Goal: Use online tool/utility: Use online tool/utility

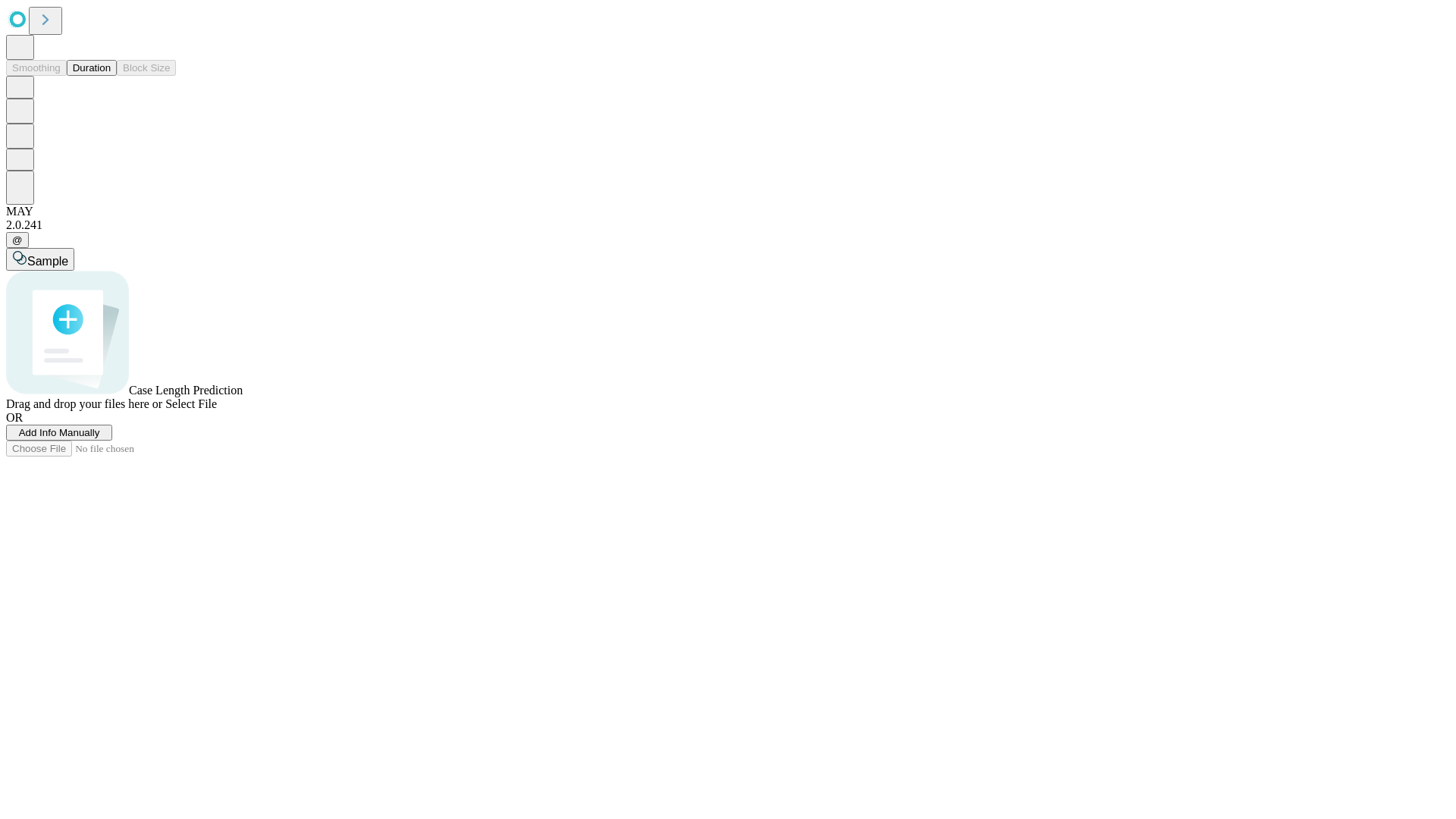
click at [100, 438] on span "Add Info Manually" at bounding box center [59, 433] width 81 height 12
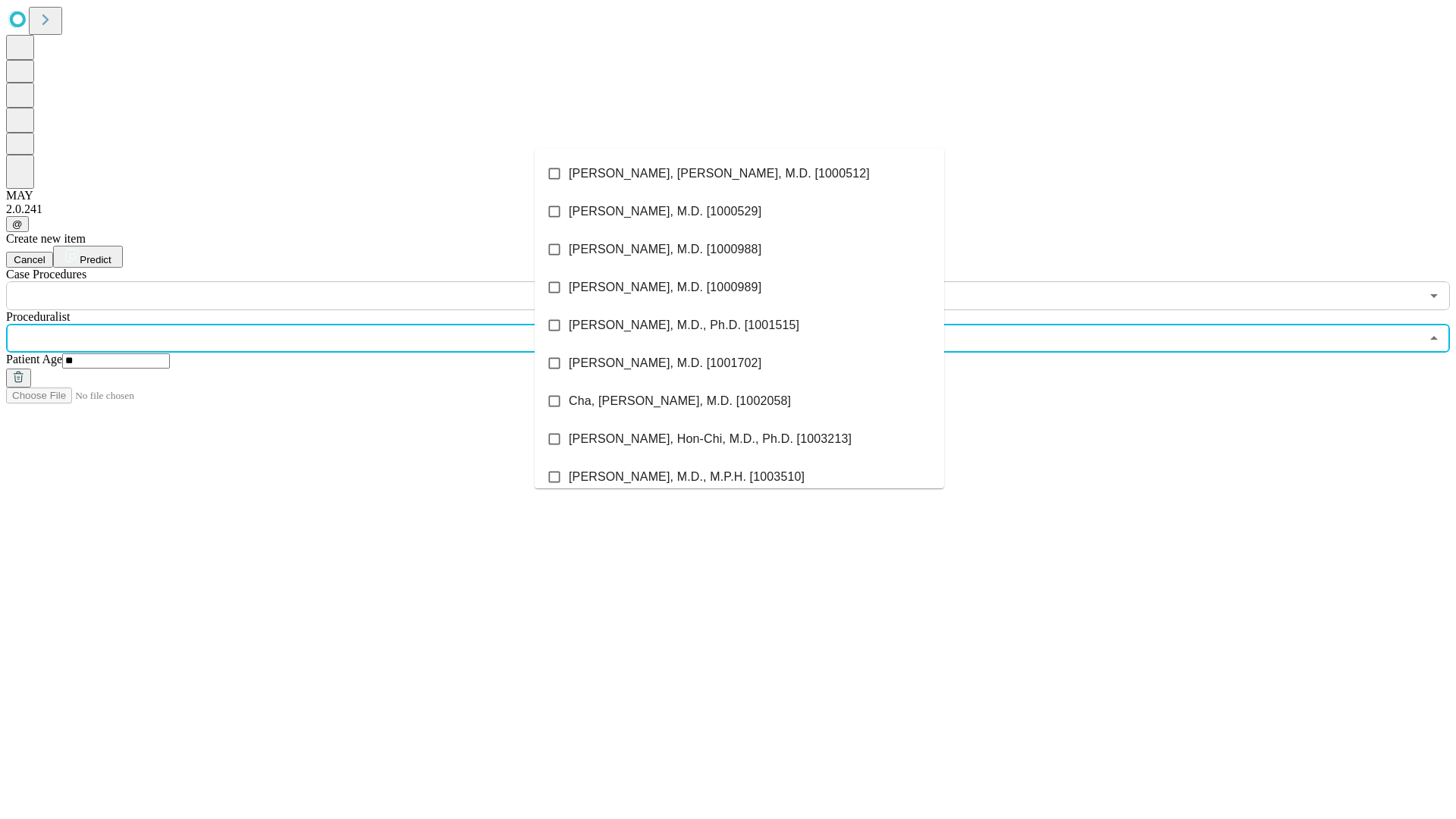
click at [739, 174] on li "[PERSON_NAME], [PERSON_NAME], M.D. [1000512]" at bounding box center [739, 173] width 410 height 38
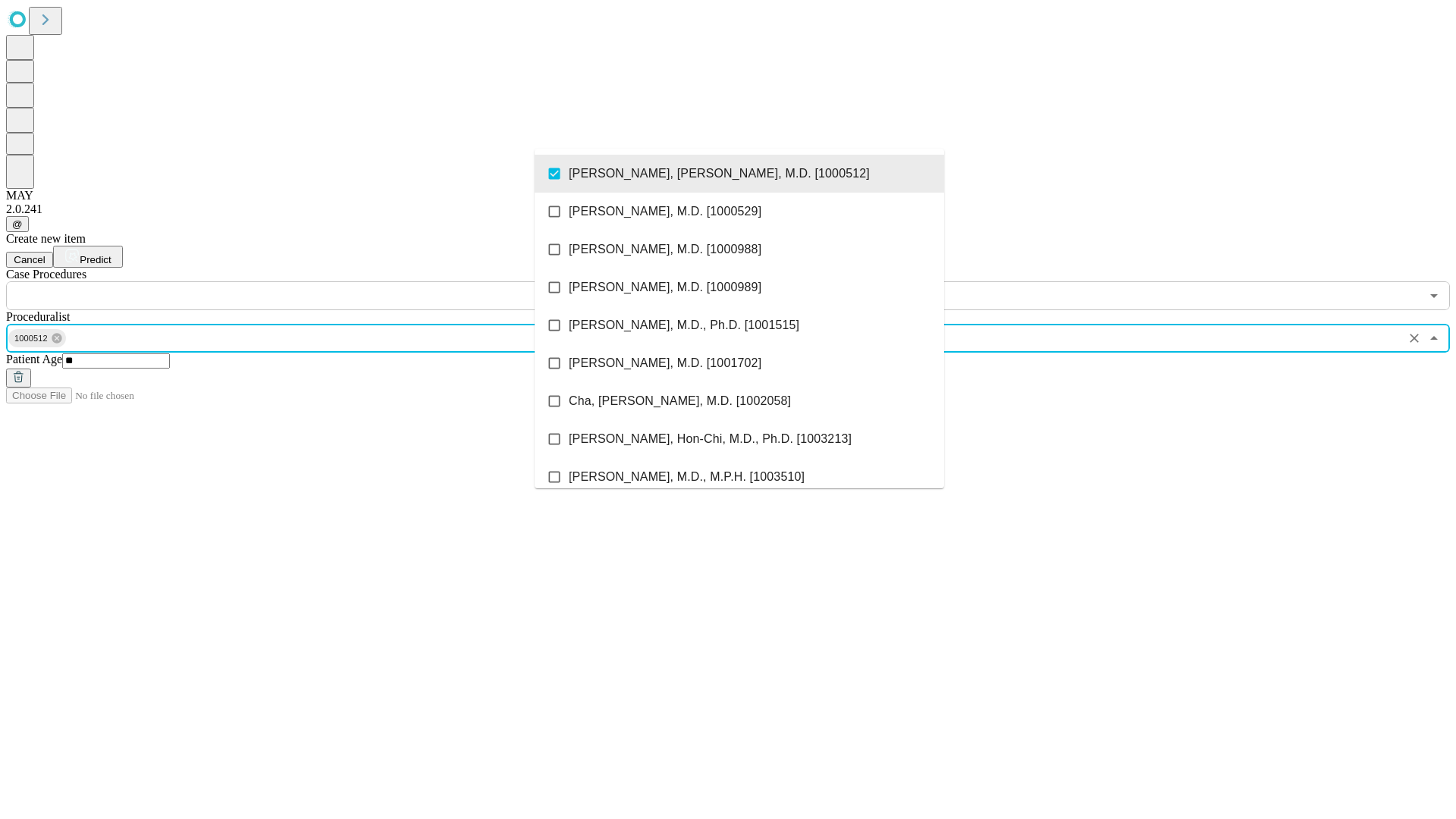
click at [319, 281] on input "text" at bounding box center [713, 295] width 1414 height 28
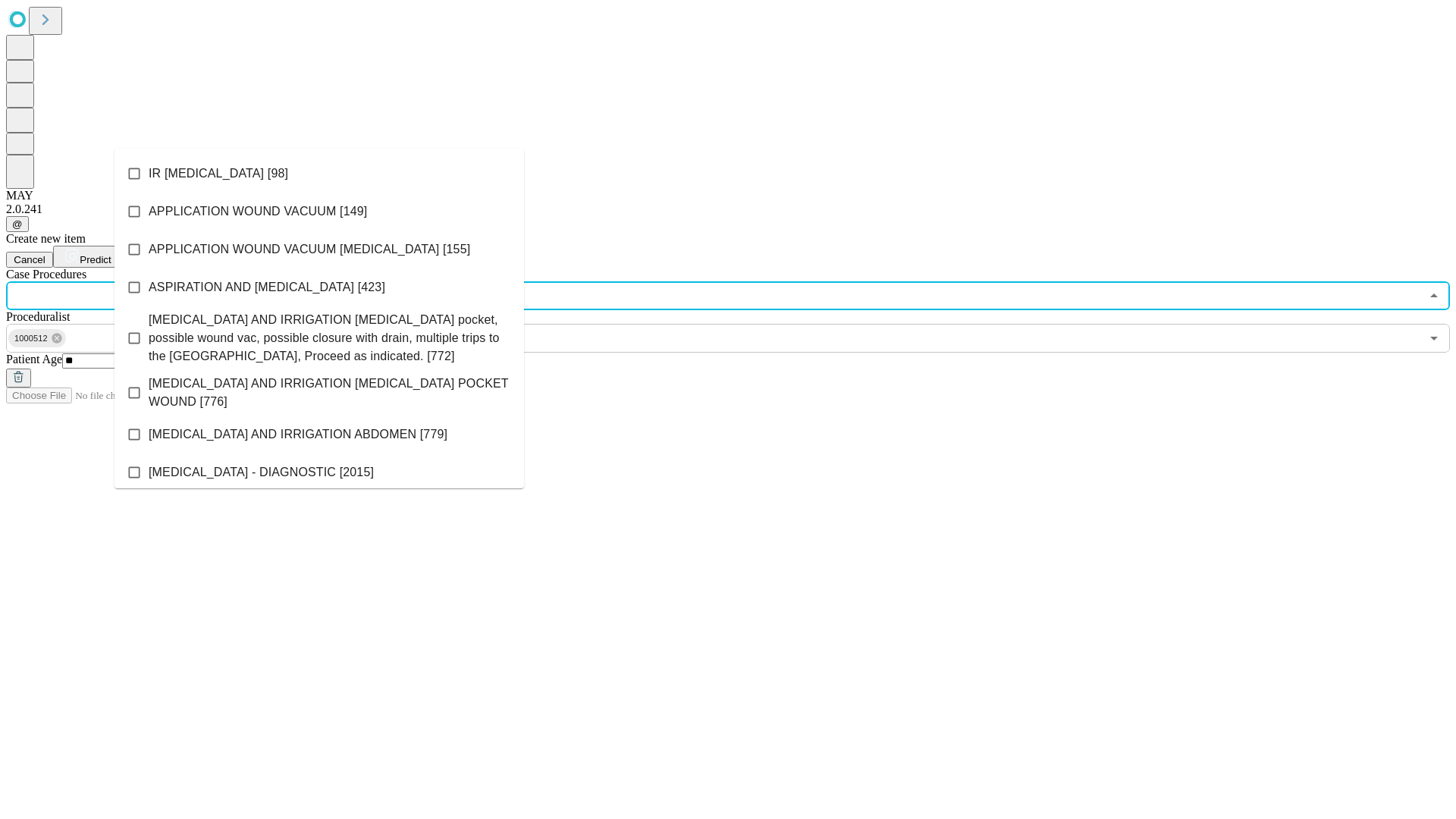
click at [319, 174] on li "IR [MEDICAL_DATA] [98]" at bounding box center [319, 173] width 410 height 38
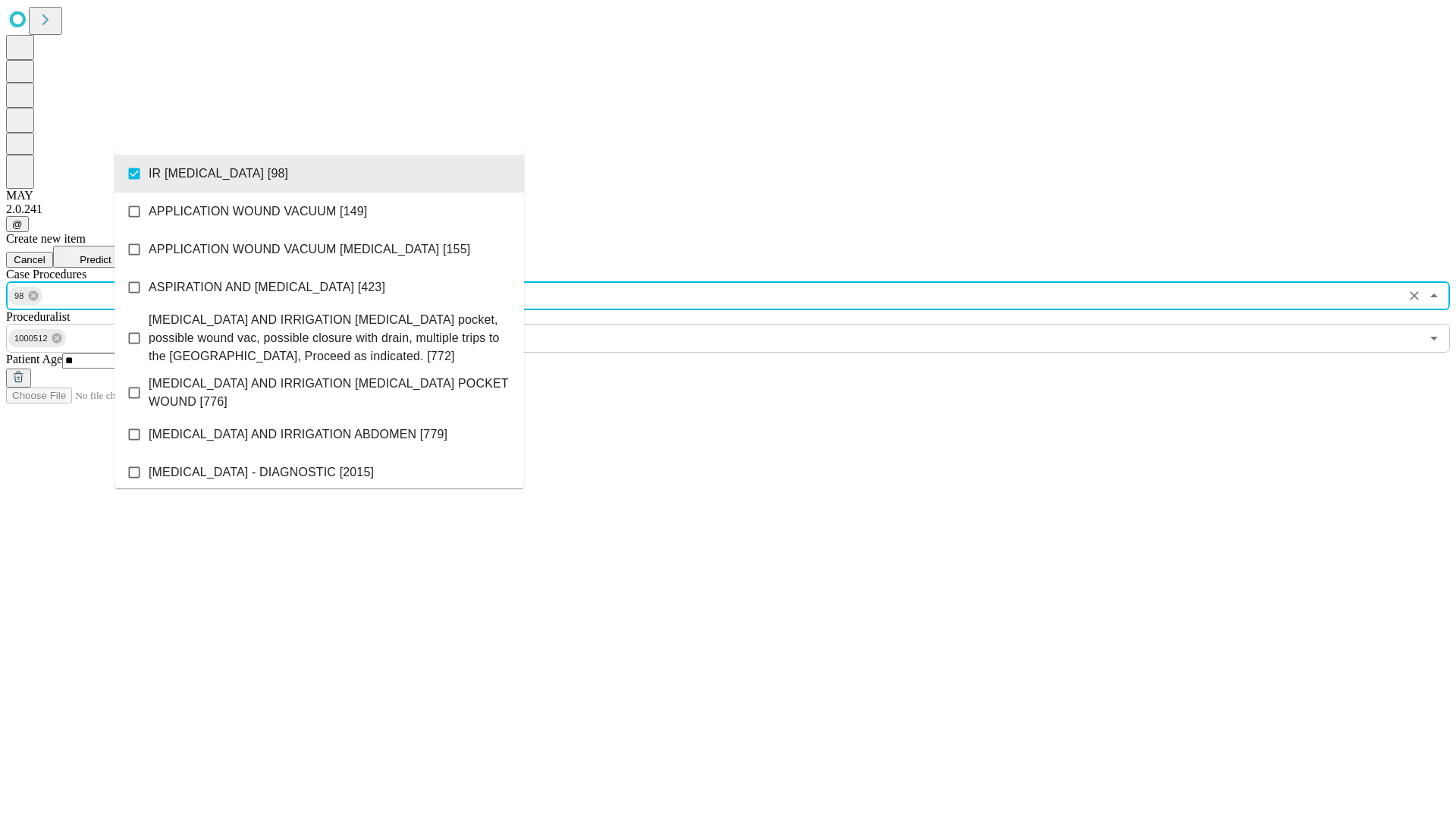
click at [110, 254] on span "Predict" at bounding box center [95, 260] width 31 height 12
